Goal: Task Accomplishment & Management: Complete application form

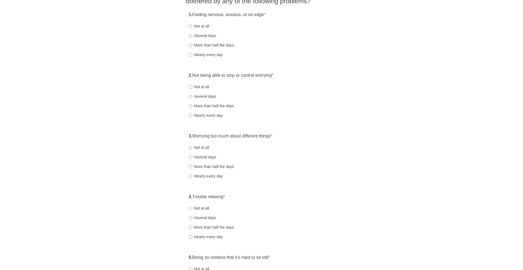
scroll to position [59, 0]
click at [229, 15] on label "1. Feeling nervous, anxious, or on edge *" at bounding box center [227, 15] width 77 height 6
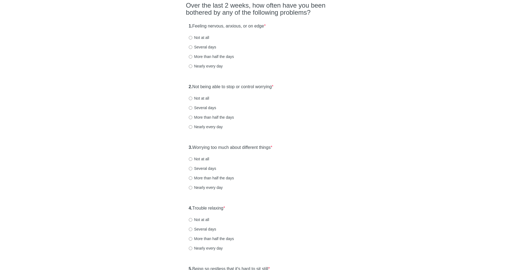
scroll to position [52, 0]
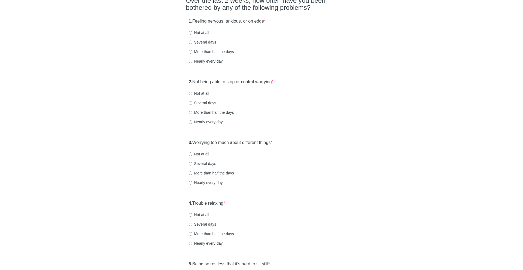
click at [204, 52] on label "More than half the days" at bounding box center [211, 51] width 45 height 5
click at [192, 52] on input "More than half the days" at bounding box center [191, 52] width 4 height 4
radio input "true"
drag, startPoint x: 198, startPoint y: 81, endPoint x: 302, endPoint y: 81, distance: 104.0
click at [302, 81] on div "2. Not being able to stop or control worrying * Not at all Several days More th…" at bounding box center [261, 104] width 151 height 57
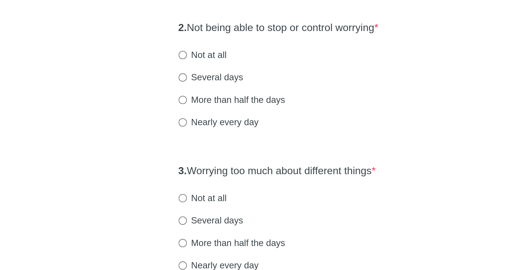
scroll to position [112, 0]
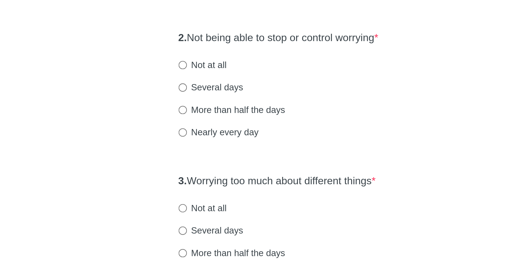
click at [209, 43] on label "Several days" at bounding box center [202, 42] width 27 height 5
click at [192, 43] on input "Several days" at bounding box center [191, 43] width 4 height 4
radio input "true"
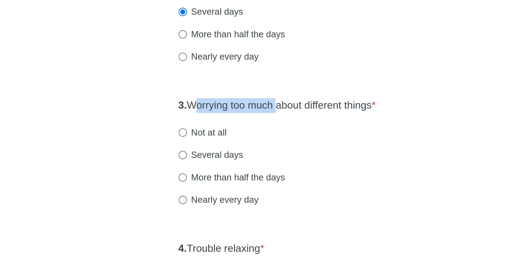
drag, startPoint x: 197, startPoint y: 83, endPoint x: 234, endPoint y: 83, distance: 37.0
click at [234, 83] on label "3. Worrying too much about different things *" at bounding box center [231, 82] width 84 height 6
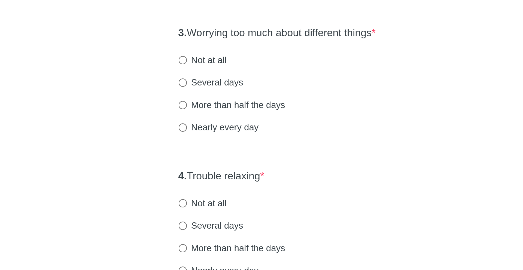
click at [204, 122] on label "Nearly every day" at bounding box center [206, 122] width 34 height 5
click at [192, 122] on input "Nearly every day" at bounding box center [191, 123] width 4 height 4
radio input "true"
drag, startPoint x: 197, startPoint y: 142, endPoint x: 231, endPoint y: 142, distance: 33.7
click at [231, 142] on div "4. Trouble relaxing * Not at all Several days More than half the days Nearly ev…" at bounding box center [261, 165] width 151 height 57
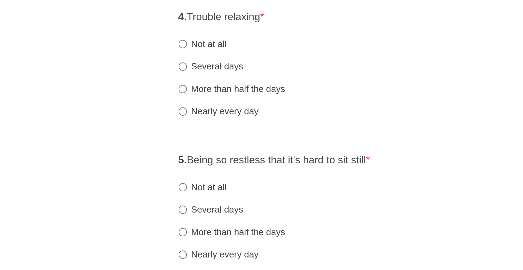
click at [210, 174] on label "More than half the days" at bounding box center [211, 173] width 45 height 5
click at [192, 174] on input "More than half the days" at bounding box center [191, 174] width 4 height 4
radio input "true"
drag, startPoint x: 194, startPoint y: 202, endPoint x: 248, endPoint y: 207, distance: 54.3
click at [248, 207] on div "5. Being so restless that it's hard to sit still * Not at all Several days More…" at bounding box center [261, 226] width 151 height 57
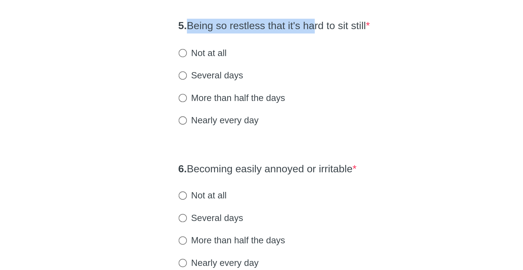
scroll to position [150, 0]
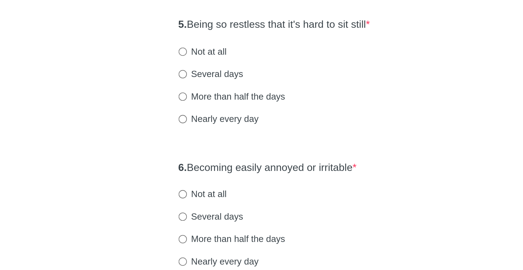
click at [214, 195] on label "More than half the days" at bounding box center [211, 195] width 45 height 5
click at [192, 195] on input "More than half the days" at bounding box center [191, 197] width 4 height 4
radio input "true"
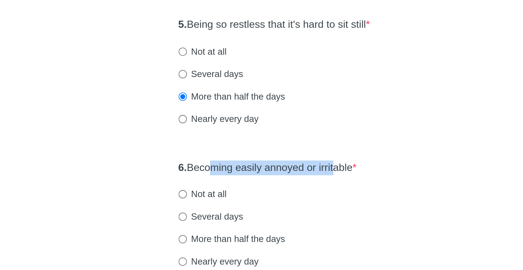
drag, startPoint x: 203, startPoint y: 227, endPoint x: 258, endPoint y: 226, distance: 55.2
click at [258, 226] on label "6. Becoming easily annoyed or irritable *" at bounding box center [227, 226] width 76 height 6
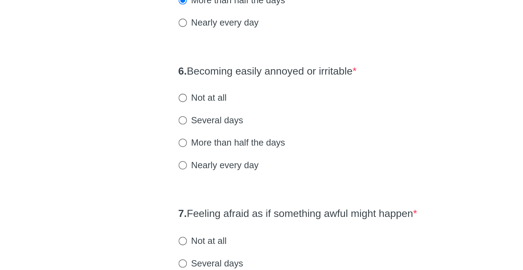
click at [217, 226] on label "Nearly every day" at bounding box center [206, 225] width 34 height 5
click at [192, 226] on input "Nearly every day" at bounding box center [191, 226] width 4 height 4
radio input "true"
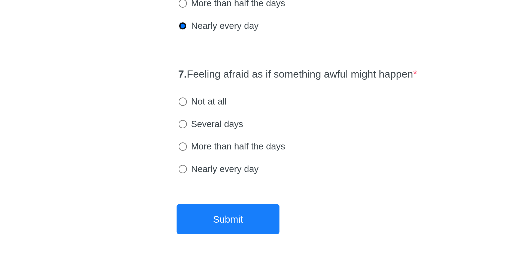
scroll to position [264, 0]
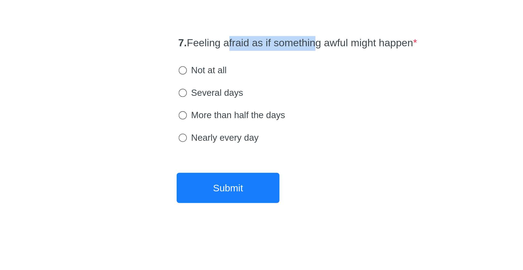
drag, startPoint x: 211, startPoint y: 175, endPoint x: 249, endPoint y: 176, distance: 38.4
click at [249, 176] on label "7. Feeling afraid as if something awful might happen *" at bounding box center [239, 174] width 101 height 6
click at [222, 203] on label "More than half the days" at bounding box center [211, 203] width 45 height 5
click at [192, 203] on input "More than half the days" at bounding box center [191, 204] width 4 height 4
radio input "true"
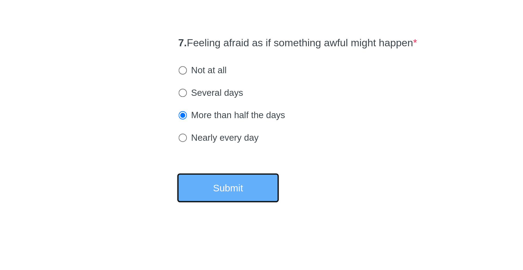
click at [208, 231] on button "Submit" at bounding box center [210, 235] width 44 height 13
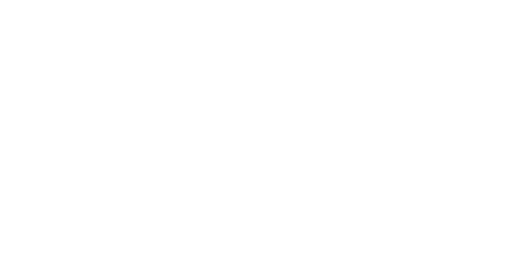
scroll to position [0, 0]
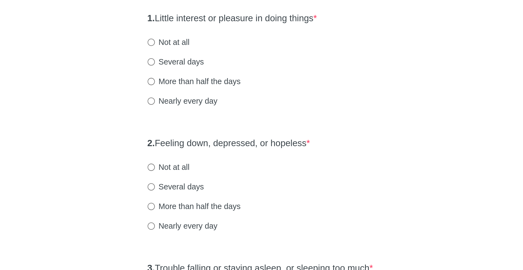
click at [194, 73] on label "1. Little interest or pleasure in doing things *" at bounding box center [230, 73] width 82 height 6
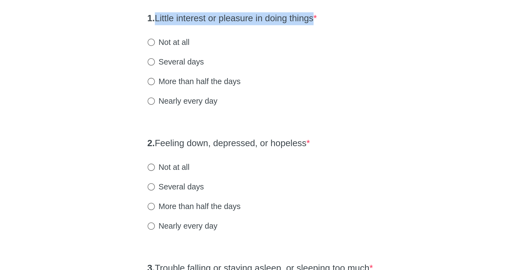
drag, startPoint x: 194, startPoint y: 73, endPoint x: 270, endPoint y: 73, distance: 75.7
click at [270, 73] on label "1. Little interest or pleasure in doing things *" at bounding box center [230, 73] width 82 height 6
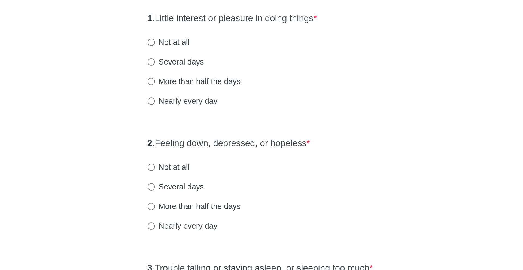
click at [214, 105] on label "More than half the days" at bounding box center [211, 103] width 45 height 5
click at [192, 105] on input "More than half the days" at bounding box center [191, 104] width 4 height 4
radio input "true"
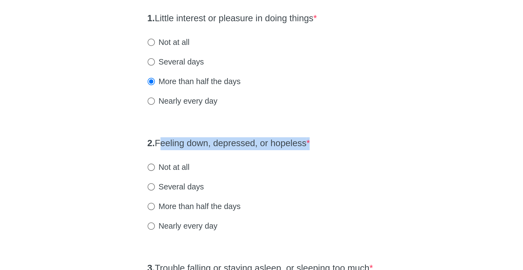
drag, startPoint x: 195, startPoint y: 135, endPoint x: 270, endPoint y: 135, distance: 74.8
click at [268, 135] on label "2. Feeling down, depressed, or hopeless *" at bounding box center [228, 134] width 79 height 6
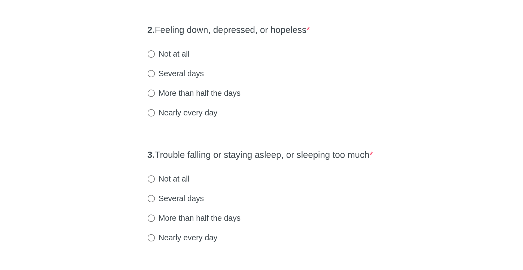
click at [204, 174] on label "Nearly every day" at bounding box center [206, 173] width 34 height 5
click at [192, 174] on input "Nearly every day" at bounding box center [191, 175] width 4 height 4
radio input "true"
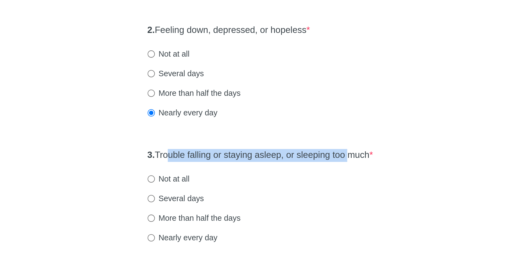
drag, startPoint x: 200, startPoint y: 193, endPoint x: 291, endPoint y: 195, distance: 90.9
click at [291, 195] on label "3. Trouble falling or staying asleep, or sleeping too much *" at bounding box center [243, 195] width 109 height 6
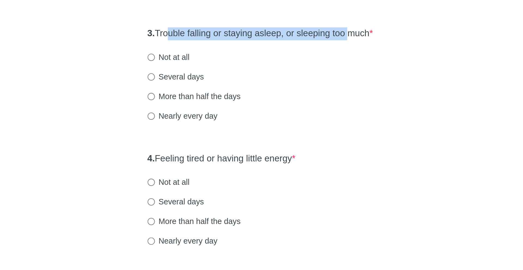
scroll to position [45, 0]
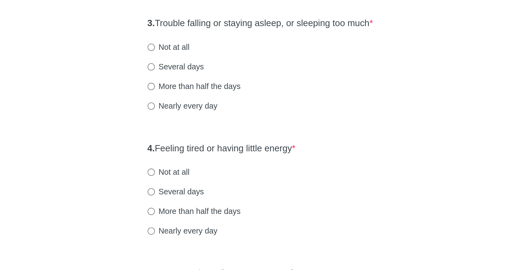
click at [203, 190] on label "Nearly every day" at bounding box center [206, 190] width 34 height 5
click at [192, 190] on input "Nearly every day" at bounding box center [191, 191] width 4 height 4
radio input "true"
click at [199, 209] on label "4. Feeling tired or having little energy *" at bounding box center [225, 211] width 72 height 6
click at [201, 180] on label "More than half the days" at bounding box center [211, 180] width 45 height 5
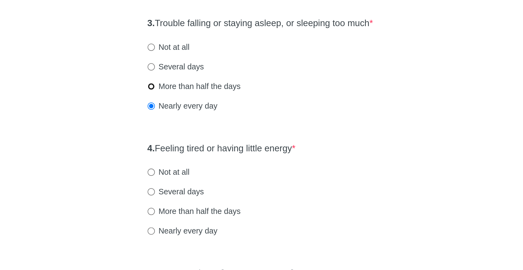
click at [192, 180] on input "More than half the days" at bounding box center [191, 181] width 4 height 4
radio input "true"
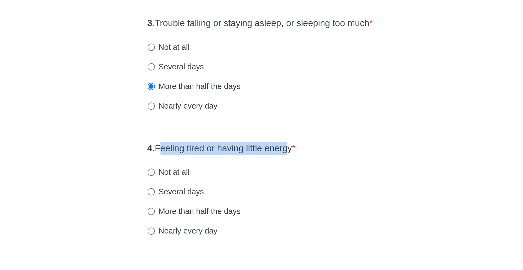
drag, startPoint x: 196, startPoint y: 210, endPoint x: 261, endPoint y: 212, distance: 64.5
click at [260, 212] on label "4. Feeling tired or having little energy *" at bounding box center [225, 211] width 72 height 6
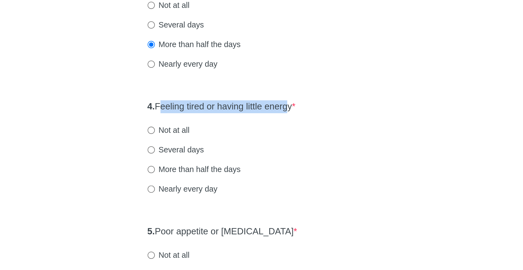
scroll to position [83, 0]
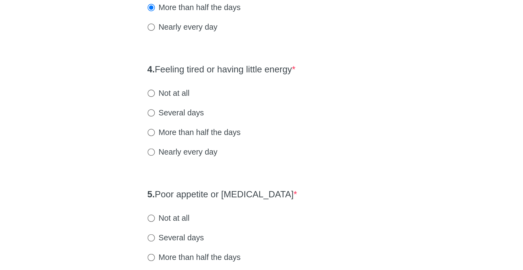
click at [211, 213] on label "Nearly every day" at bounding box center [206, 212] width 34 height 5
click at [192, 213] on input "Nearly every day" at bounding box center [191, 213] width 4 height 4
radio input "true"
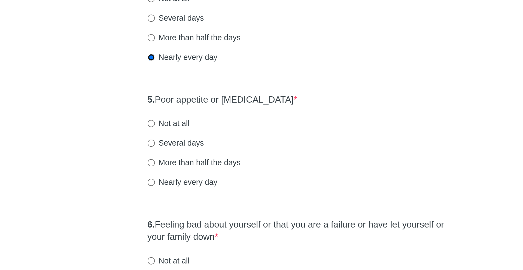
scroll to position [132, 0]
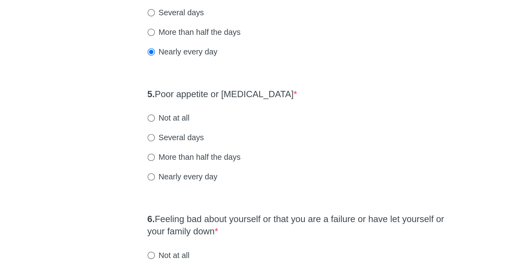
drag, startPoint x: 195, startPoint y: 183, endPoint x: 261, endPoint y: 183, distance: 65.6
click at [261, 183] on div "5. Poor appetite or [MEDICAL_DATA] * Not at all Several days More than half the…" at bounding box center [261, 207] width 151 height 57
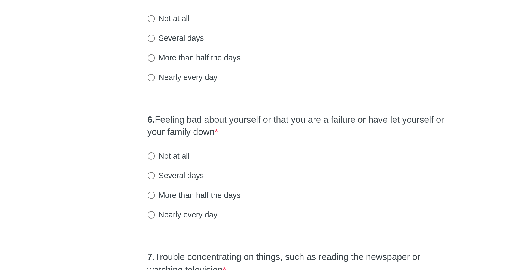
scroll to position [180, 0]
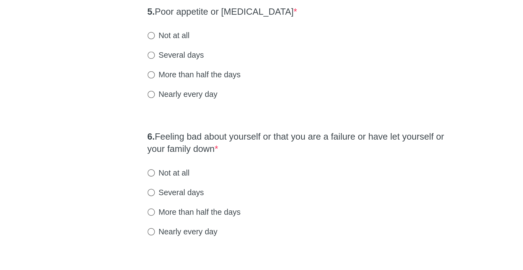
click at [216, 167] on label "More than half the days" at bounding box center [211, 166] width 45 height 5
click at [192, 167] on input "More than half the days" at bounding box center [191, 167] width 4 height 4
radio input "true"
drag, startPoint x: 198, startPoint y: 196, endPoint x: 243, endPoint y: 205, distance: 46.0
click at [243, 205] on label "6. Feeling bad about yourself or that you are a failure or have let yourself or…" at bounding box center [262, 200] width 146 height 13
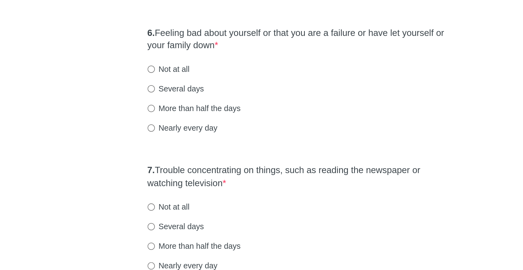
scroll to position [222, 0]
click at [205, 180] on label "Several days" at bounding box center [202, 181] width 27 height 5
click at [192, 180] on input "Several days" at bounding box center [191, 182] width 4 height 4
radio input "true"
drag, startPoint x: 198, startPoint y: 221, endPoint x: 244, endPoint y: 228, distance: 47.0
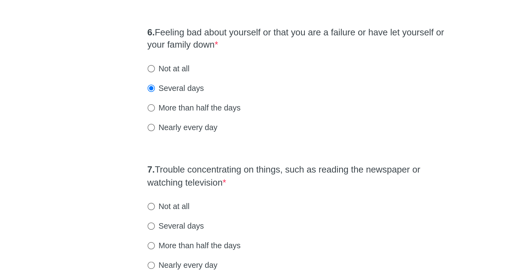
click at [244, 228] on label "7. Trouble concentrating on things, such as reading the newspaper or watching t…" at bounding box center [262, 224] width 146 height 13
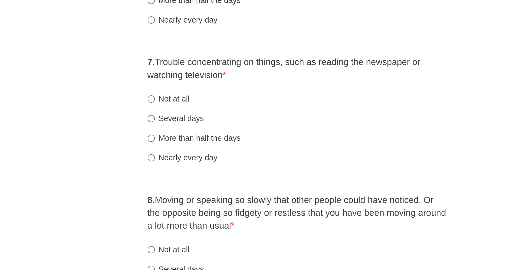
scroll to position [291, 0]
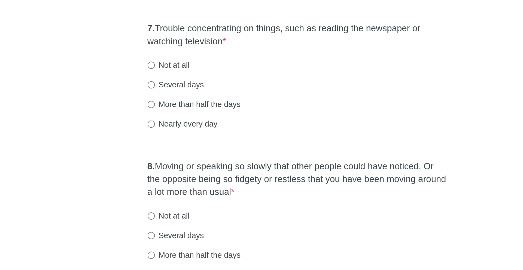
click at [205, 199] on label "Nearly every day" at bounding box center [206, 198] width 34 height 5
click at [192, 199] on input "Nearly every day" at bounding box center [191, 199] width 4 height 4
radio input "true"
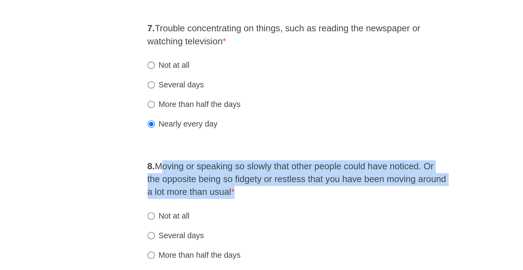
drag, startPoint x: 198, startPoint y: 222, endPoint x: 253, endPoint y: 239, distance: 58.3
click at [253, 239] on div "8. Moving or speaking so slowly that other people could have noticed. Or the op…" at bounding box center [261, 248] width 151 height 69
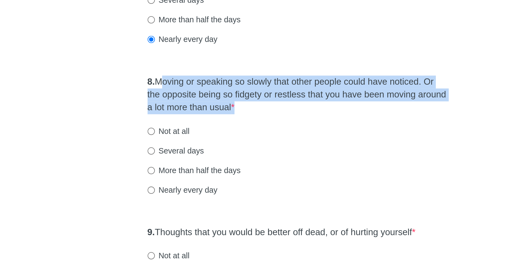
scroll to position [333, 0]
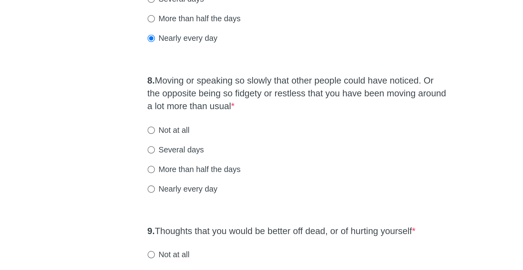
click at [210, 213] on label "Several days" at bounding box center [202, 211] width 27 height 5
click at [192, 213] on input "Several days" at bounding box center [191, 212] width 4 height 4
radio input "true"
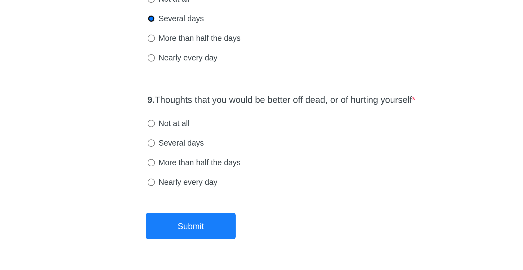
scroll to position [414, 0]
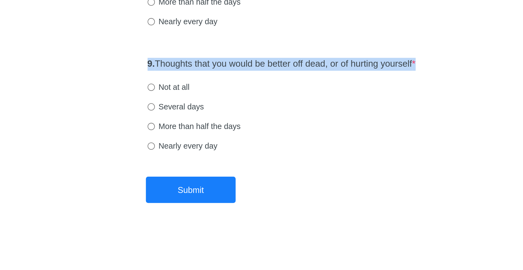
drag, startPoint x: 192, startPoint y: 166, endPoint x: 288, endPoint y: 176, distance: 96.1
click at [288, 176] on div "9. Thoughts that you would be better off dead, or of hurting yourself * Not at …" at bounding box center [261, 192] width 151 height 57
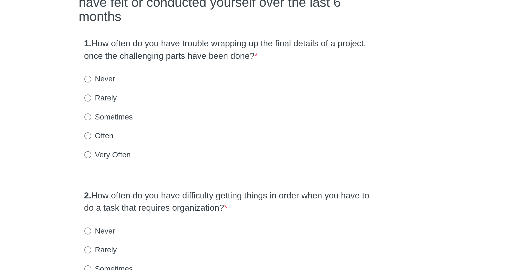
click at [199, 145] on label "Very Often" at bounding box center [200, 147] width 23 height 5
click at [192, 146] on input "Very Often" at bounding box center [191, 148] width 4 height 4
radio input "true"
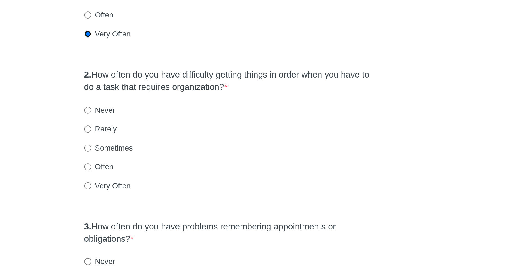
scroll to position [4, 0]
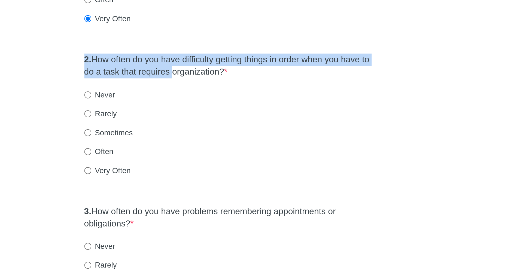
drag, startPoint x: 198, startPoint y: 150, endPoint x: 250, endPoint y: 158, distance: 52.6
click at [250, 161] on label "2. How often do you have difficulty getting things in order when you have to do…" at bounding box center [262, 167] width 146 height 13
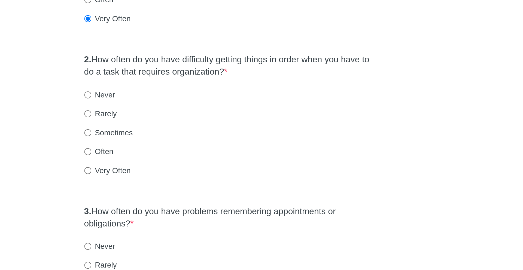
click at [202, 217] on label "Very Often" at bounding box center [200, 219] width 23 height 5
click at [192, 218] on input "Very Often" at bounding box center [191, 220] width 4 height 4
radio input "true"
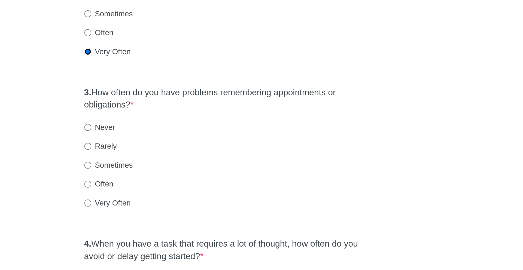
scroll to position [68, 0]
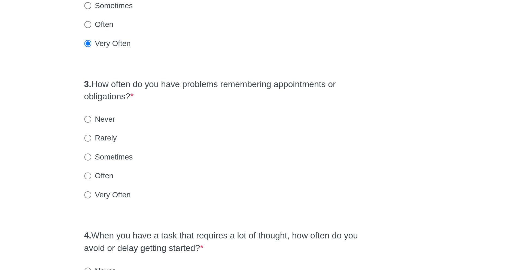
drag, startPoint x: 193, startPoint y: 164, endPoint x: 221, endPoint y: 174, distance: 29.6
click at [221, 174] on label "3. How often do you have problems remembering appointments or obligations? *" at bounding box center [262, 179] width 146 height 13
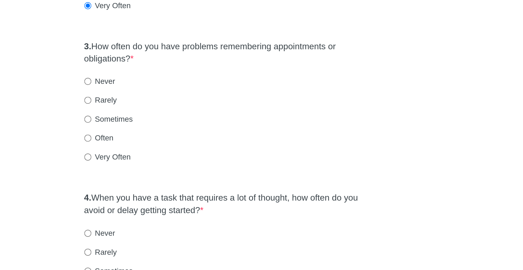
scroll to position [87, 0]
click at [205, 200] on div "Often" at bounding box center [262, 202] width 146 height 5
click at [198, 200] on label "Often" at bounding box center [196, 202] width 15 height 5
click at [192, 201] on input "Often" at bounding box center [191, 203] width 4 height 4
radio input "true"
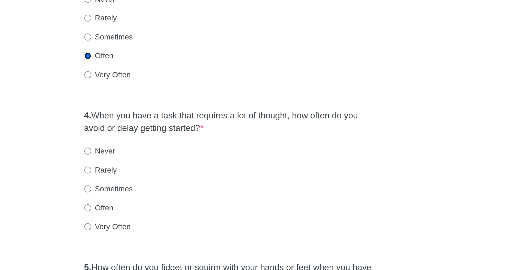
scroll to position [130, 0]
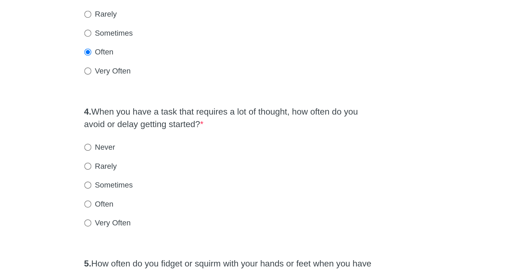
drag, startPoint x: 193, startPoint y: 178, endPoint x: 264, endPoint y: 186, distance: 71.3
click at [264, 187] on label "4. When you have a task that requires a lot of thought, how often do you avoid …" at bounding box center [262, 193] width 146 height 13
drag, startPoint x: 254, startPoint y: 186, endPoint x: 219, endPoint y: 180, distance: 36.0
click at [219, 187] on label "4. When you have a task that requires a lot of thought, how often do you avoid …" at bounding box center [262, 193] width 146 height 13
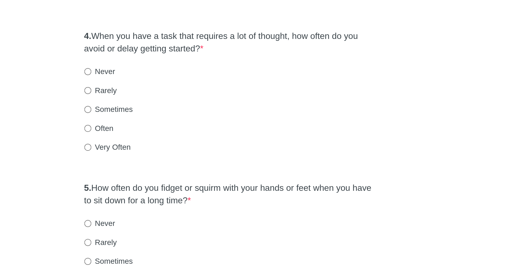
scroll to position [169, 0]
click at [196, 205] on label "Very Often" at bounding box center [200, 207] width 23 height 5
click at [192, 206] on input "Very Often" at bounding box center [191, 208] width 4 height 4
radio input "true"
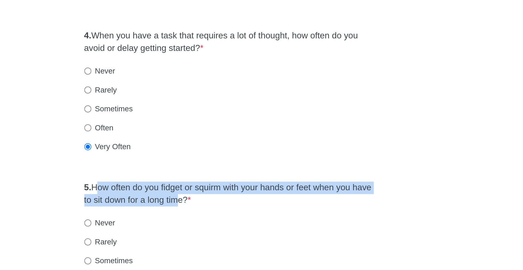
drag, startPoint x: 196, startPoint y: 216, endPoint x: 247, endPoint y: 224, distance: 52.0
click at [247, 225] on label "5. How often do you fidget or squirm with your hands or feet when you have to s…" at bounding box center [262, 231] width 146 height 13
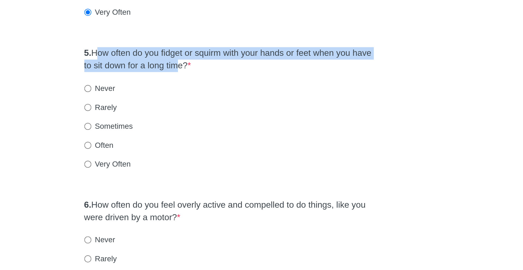
scroll to position [237, 0]
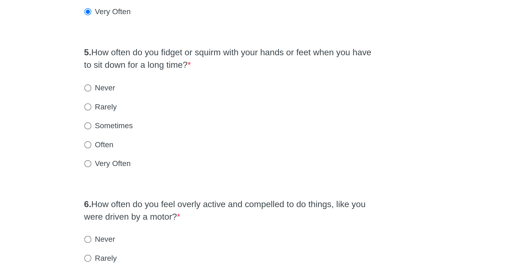
click at [200, 204] on label "Often" at bounding box center [196, 206] width 15 height 5
click at [192, 205] on input "Often" at bounding box center [191, 207] width 4 height 4
radio input "true"
drag, startPoint x: 197, startPoint y: 225, endPoint x: 253, endPoint y: 238, distance: 57.1
click at [253, 238] on div "6. How often do you feel overly active and compelled to do things, like you wer…" at bounding box center [261, 267] width 151 height 72
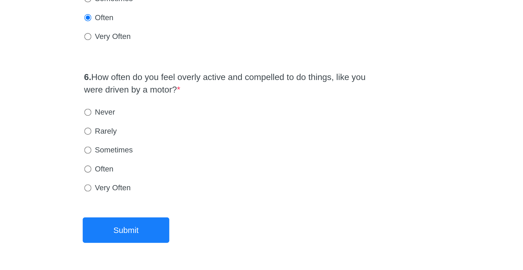
scroll to position [309, 0]
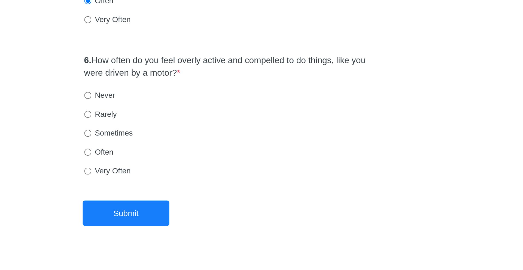
click at [200, 213] on div "6. How often do you feel overly active and compelled to do things, like you wer…" at bounding box center [261, 195] width 151 height 72
click at [201, 217] on label "Very Often" at bounding box center [200, 219] width 23 height 5
click at [192, 218] on input "Very Often" at bounding box center [191, 220] width 4 height 4
radio input "true"
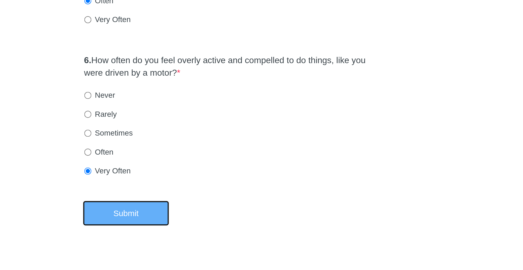
click at [208, 236] on button "Submit" at bounding box center [210, 241] width 44 height 13
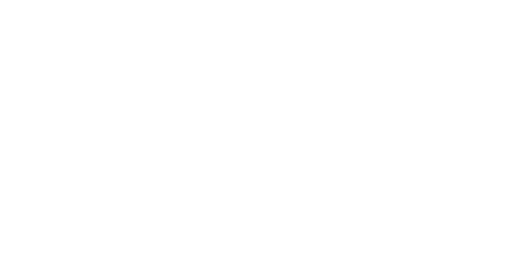
scroll to position [0, 0]
